Goal: Check status

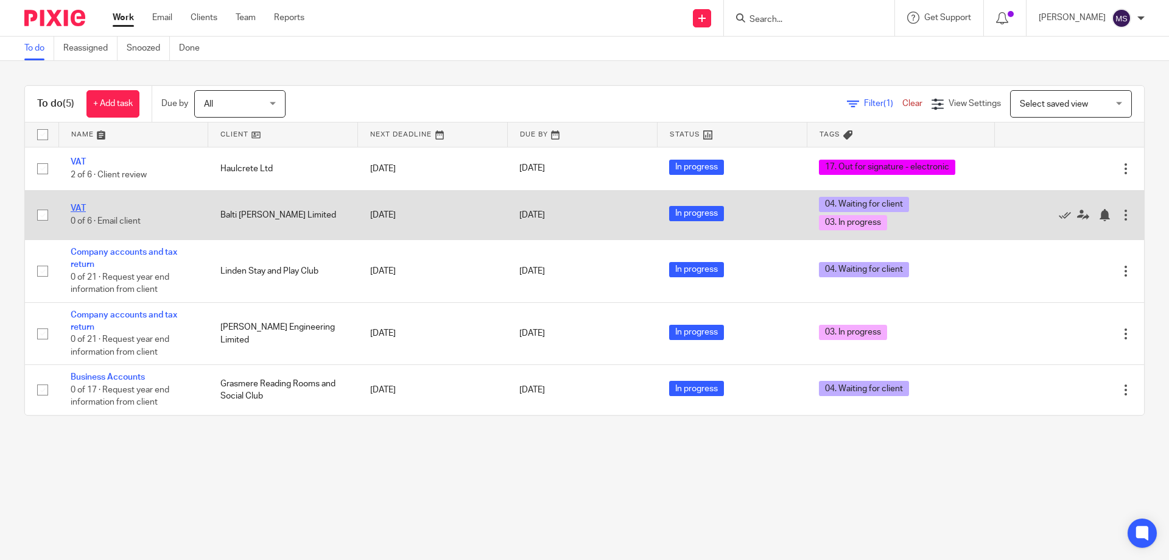
click at [74, 208] on link "VAT" at bounding box center [78, 208] width 15 height 9
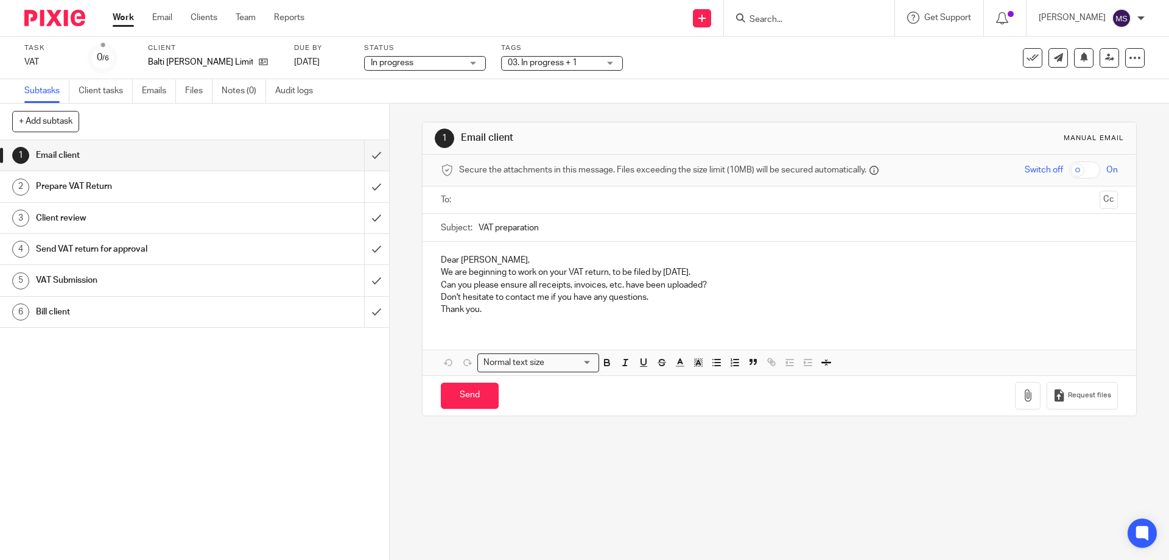
click at [591, 69] on div "03. In progress + 1" at bounding box center [562, 63] width 122 height 15
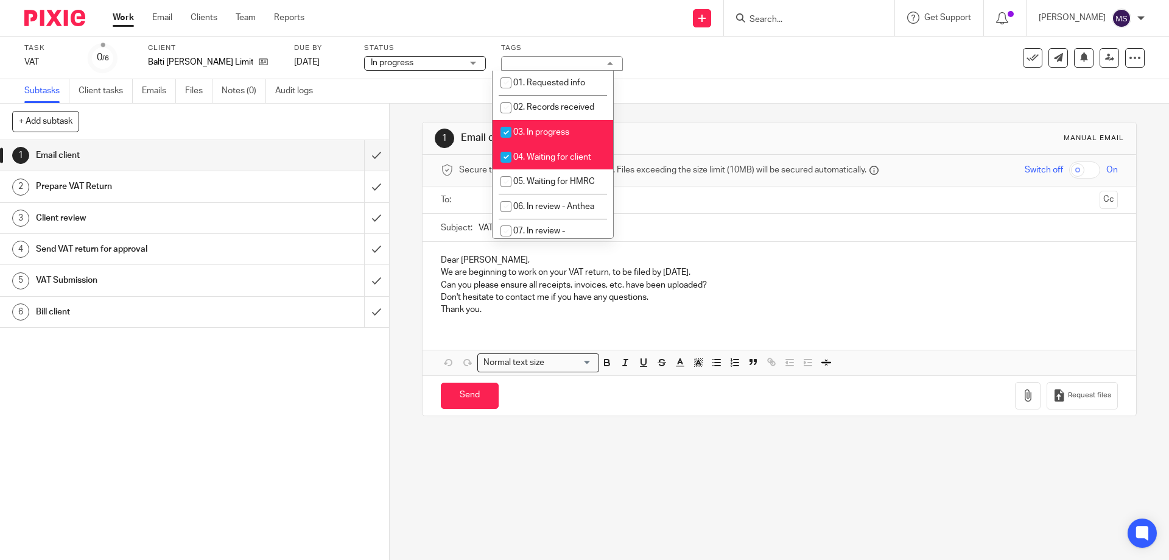
click at [582, 158] on span "04. Waiting for client" at bounding box center [552, 157] width 78 height 9
checkbox input "false"
click at [734, 114] on div "1 Email client Manual email Secure the attachments in this message. Files excee…" at bounding box center [779, 269] width 714 height 331
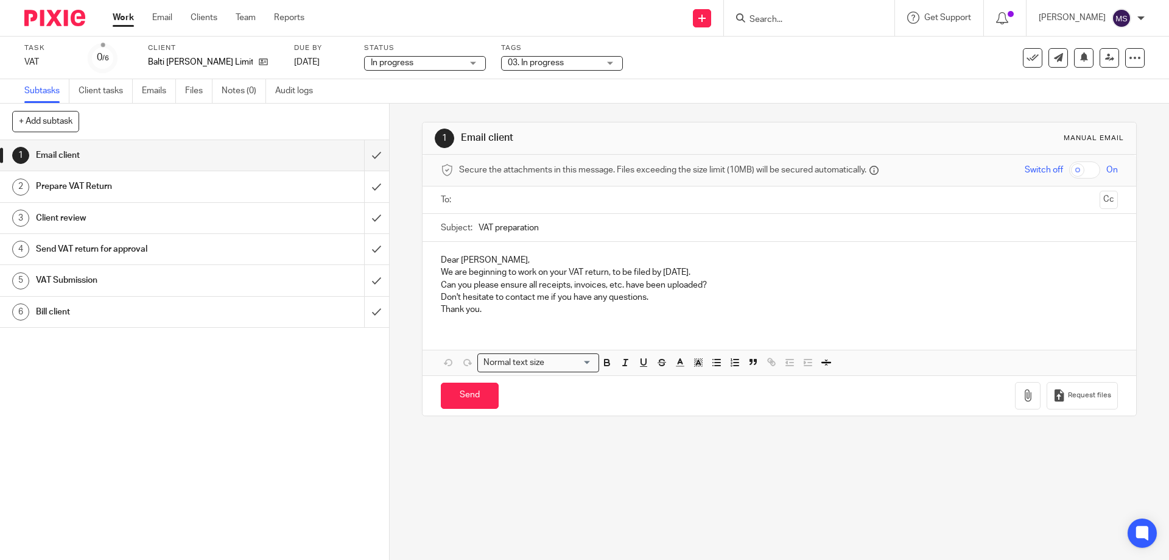
click at [123, 16] on link "Work" at bounding box center [123, 18] width 21 height 12
